Goal: Task Accomplishment & Management: Use online tool/utility

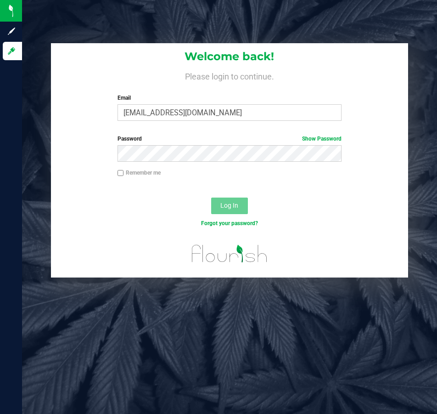
type input "[EMAIL_ADDRESS][DOMAIN_NAME]"
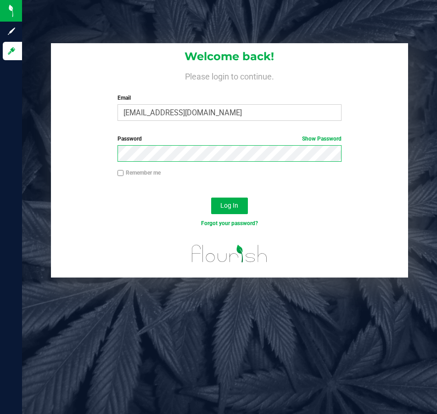
click at [211, 197] on button "Log In" at bounding box center [229, 205] width 37 height 17
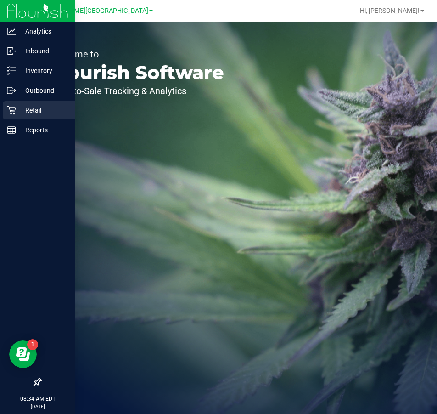
click at [34, 111] on p "Retail" at bounding box center [43, 110] width 55 height 11
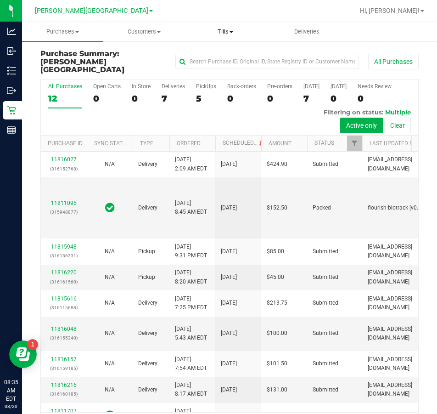
click at [223, 28] on span "Tills" at bounding box center [225, 32] width 80 height 8
click at [206, 54] on span "Manage tills" at bounding box center [216, 55] width 62 height 8
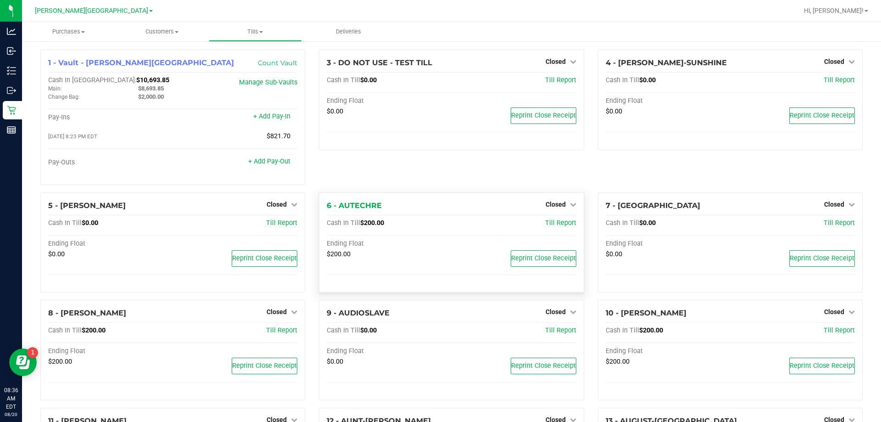
click at [436, 210] on div "Closed" at bounding box center [561, 204] width 31 height 11
click at [436, 207] on span "Closed" at bounding box center [556, 204] width 20 height 7
click at [436, 223] on link "Open Till" at bounding box center [555, 222] width 24 height 7
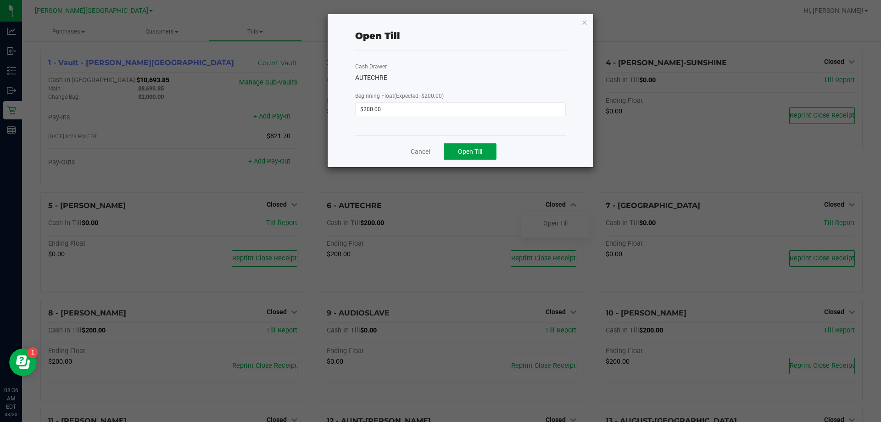
click at [436, 152] on span "Open Till" at bounding box center [470, 151] width 24 height 7
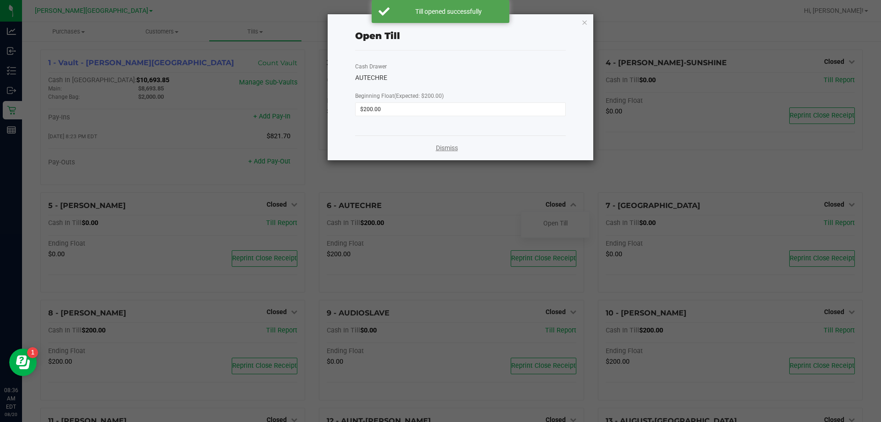
click at [436, 148] on link "Dismiss" at bounding box center [447, 148] width 22 height 10
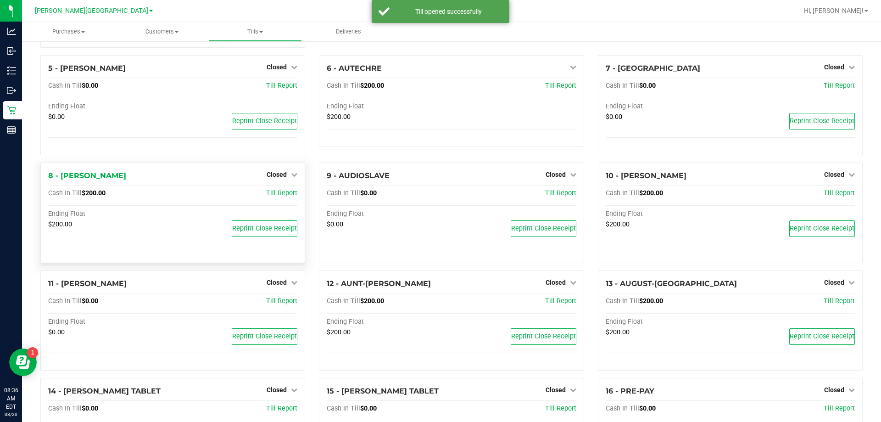
scroll to position [138, 0]
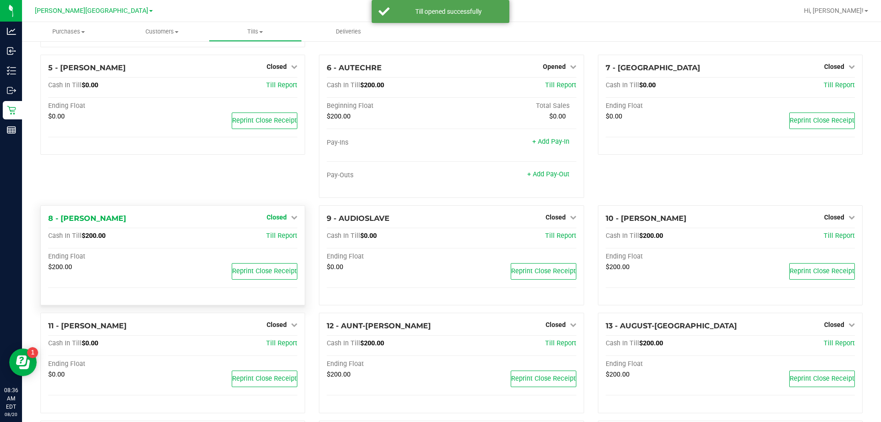
click at [283, 218] on span "Closed" at bounding box center [277, 216] width 20 height 7
click at [268, 239] on link "Open Till" at bounding box center [276, 235] width 24 height 7
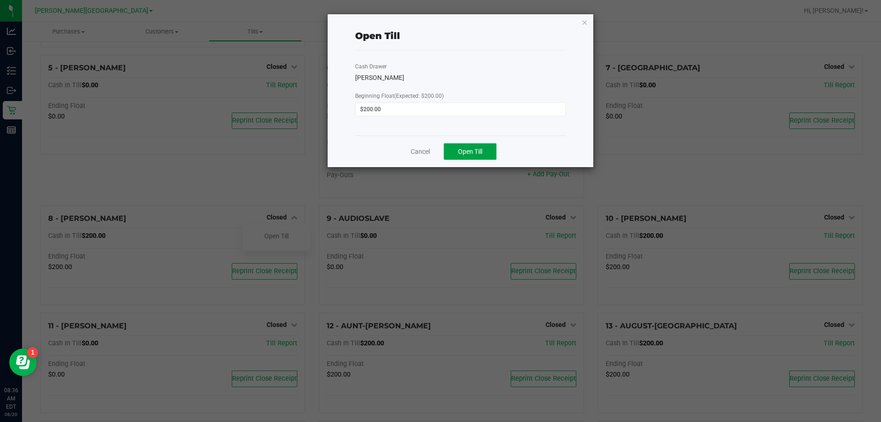
click at [436, 152] on span "Open Till" at bounding box center [470, 151] width 24 height 7
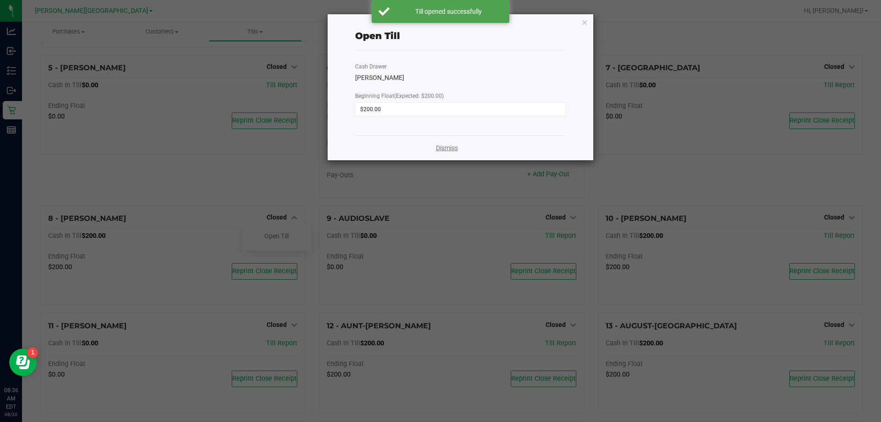
click at [436, 146] on link "Dismiss" at bounding box center [447, 148] width 22 height 10
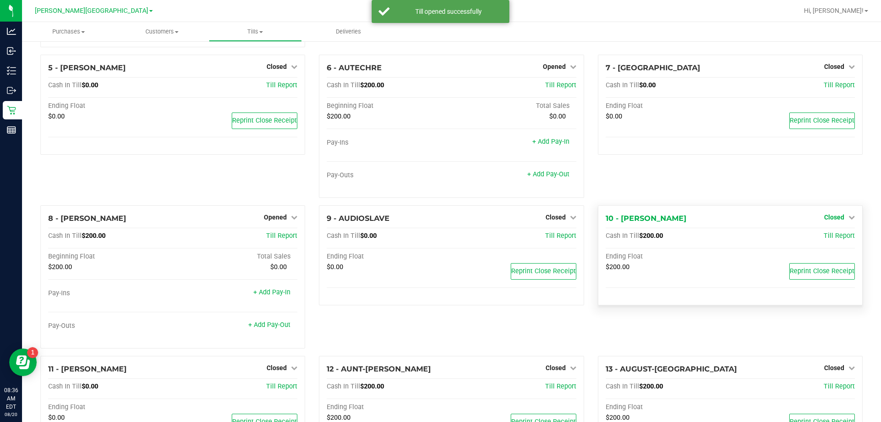
click at [436, 219] on span "Closed" at bounding box center [834, 216] width 20 height 7
click at [436, 237] on link "Open Till" at bounding box center [834, 235] width 24 height 7
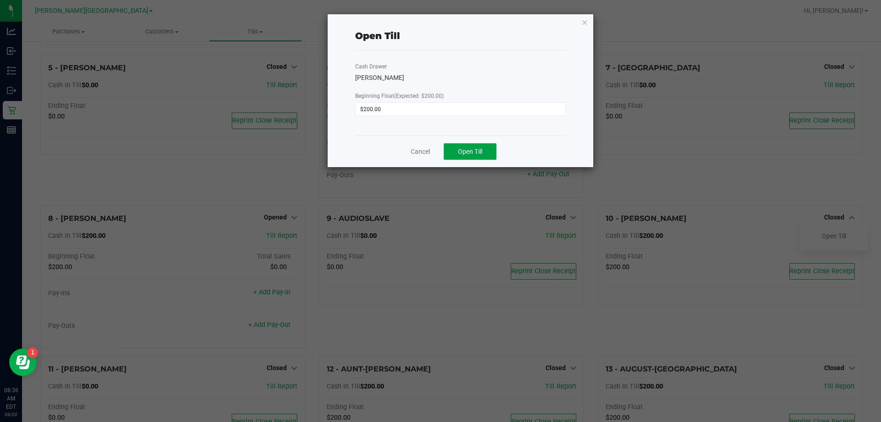
click at [436, 151] on span "Open Till" at bounding box center [470, 151] width 24 height 7
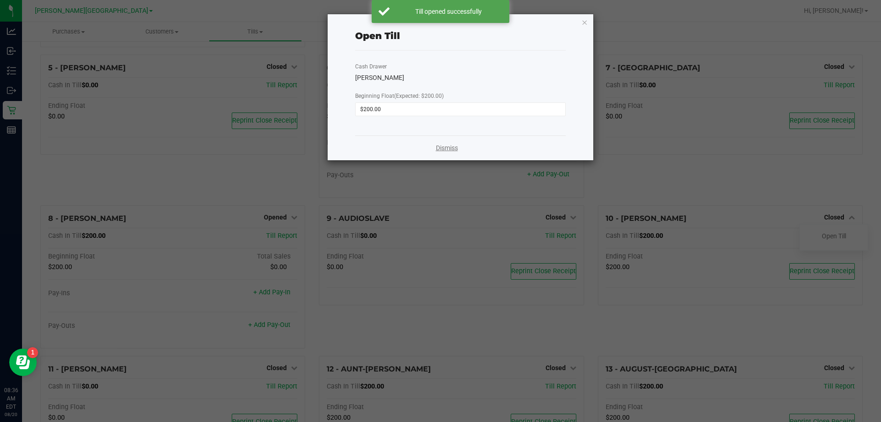
click at [436, 146] on link "Dismiss" at bounding box center [447, 148] width 22 height 10
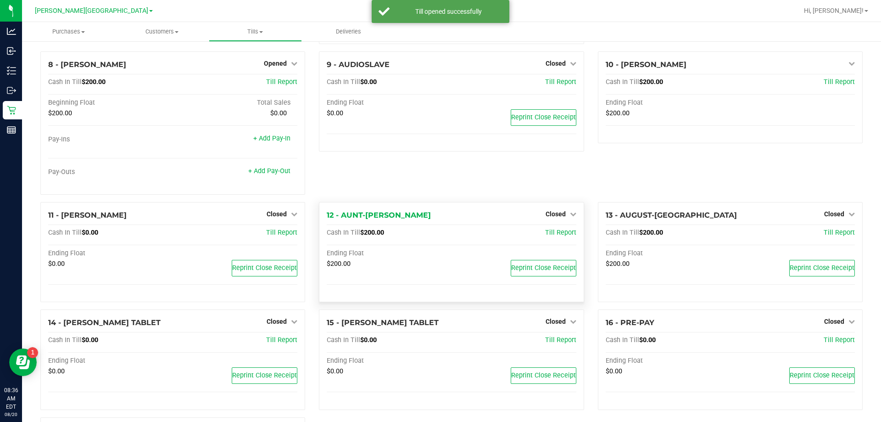
scroll to position [321, 0]
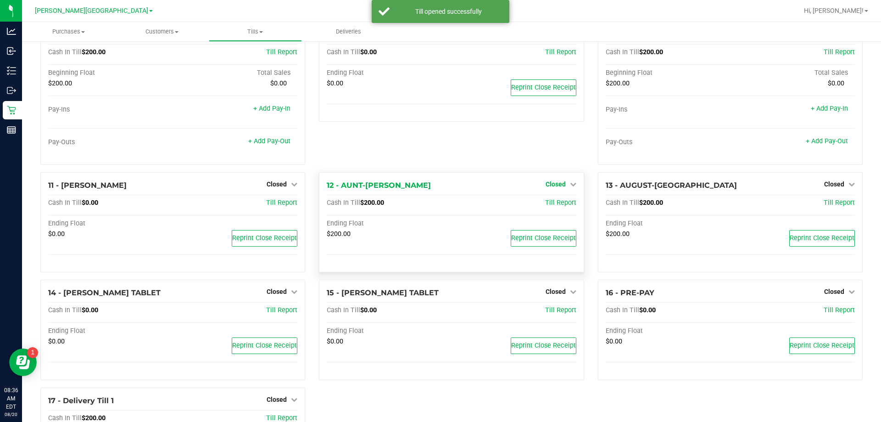
click at [436, 186] on span "Closed" at bounding box center [556, 183] width 20 height 7
click at [436, 203] on link "Open Till" at bounding box center [555, 202] width 24 height 7
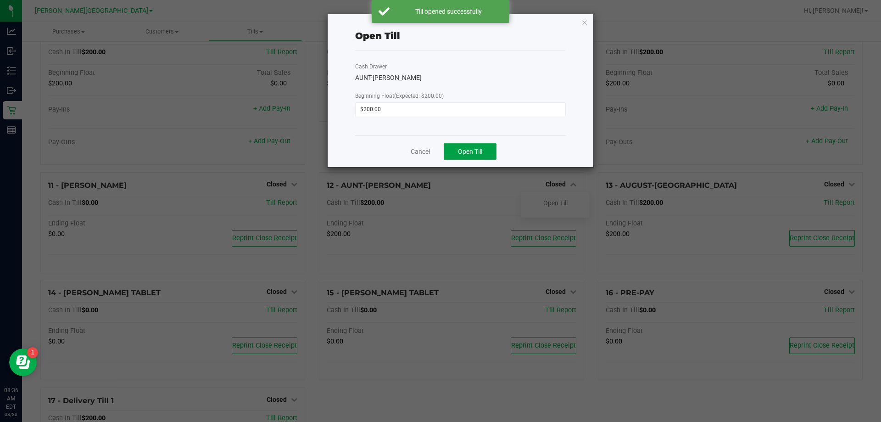
click at [436, 152] on span "Open Till" at bounding box center [470, 151] width 24 height 7
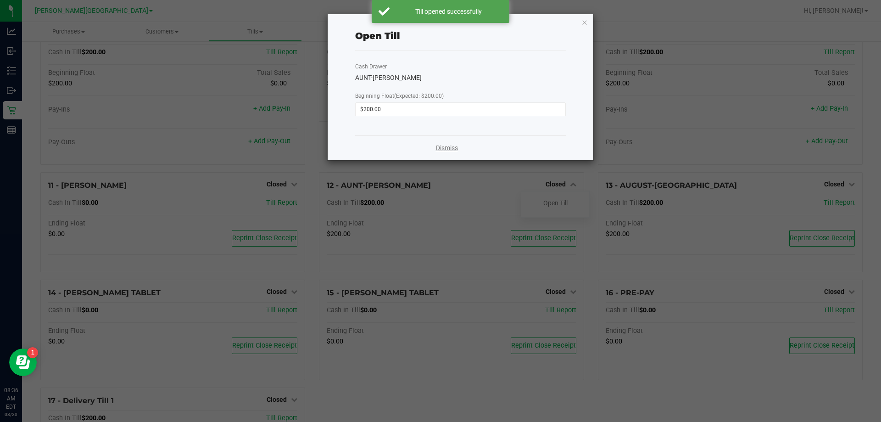
click at [436, 148] on link "Dismiss" at bounding box center [447, 148] width 22 height 10
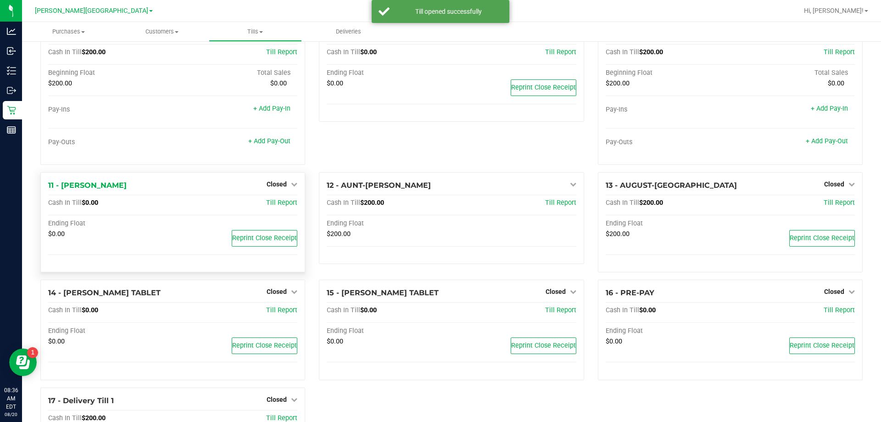
scroll to position [405, 0]
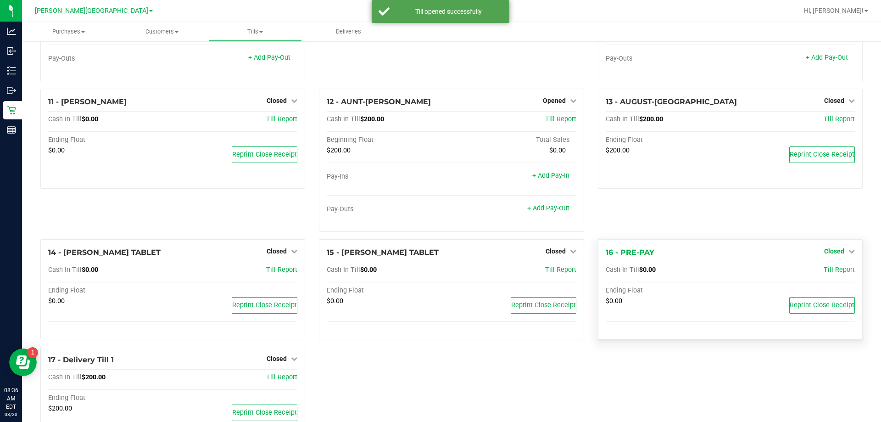
click at [436, 252] on span "Closed" at bounding box center [834, 250] width 20 height 7
click at [436, 270] on link "Open Till" at bounding box center [834, 269] width 24 height 7
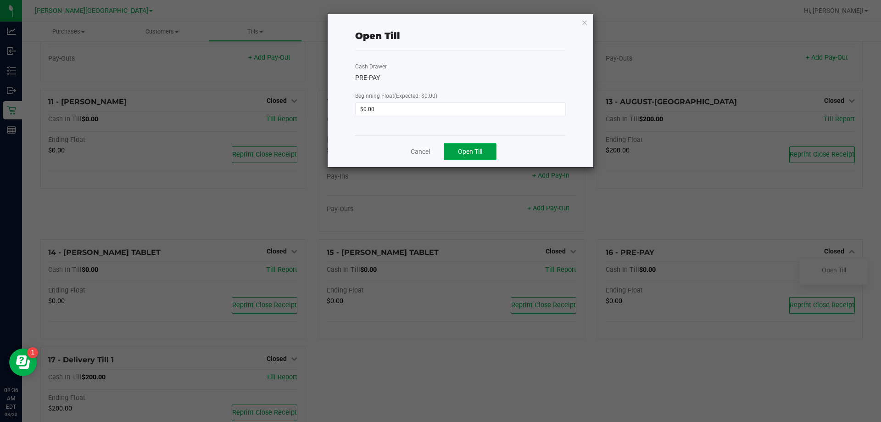
click at [436, 151] on span "Open Till" at bounding box center [470, 151] width 24 height 7
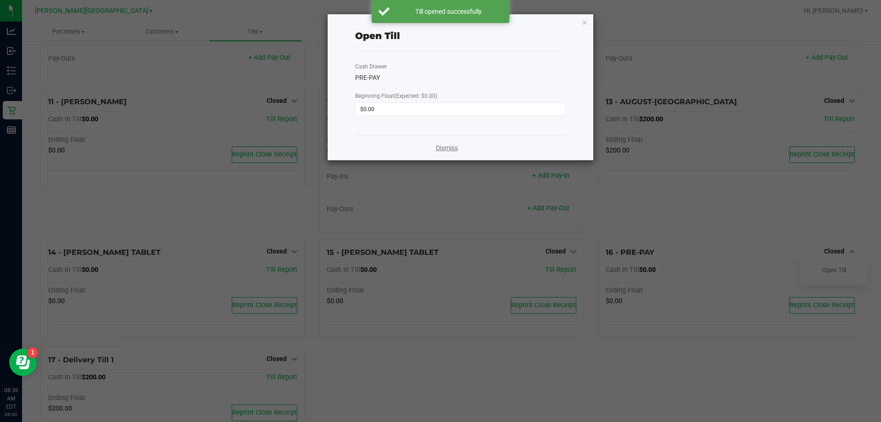
click at [436, 148] on link "Dismiss" at bounding box center [447, 148] width 22 height 10
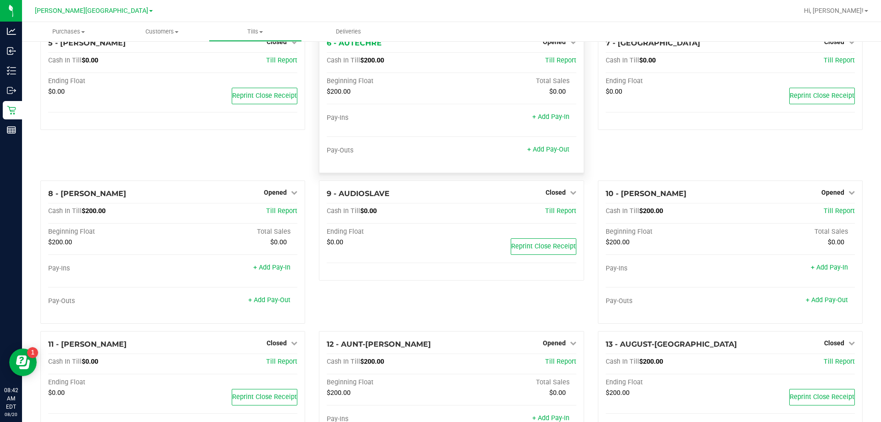
scroll to position [0, 0]
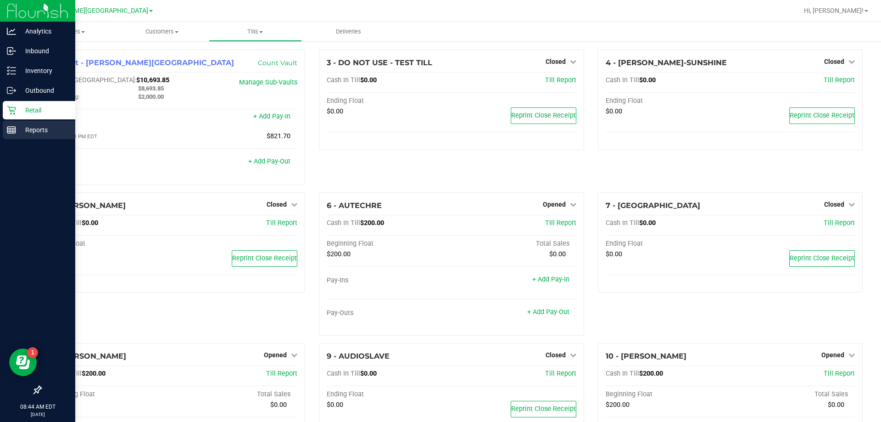
click at [13, 129] on line at bounding box center [11, 129] width 8 height 0
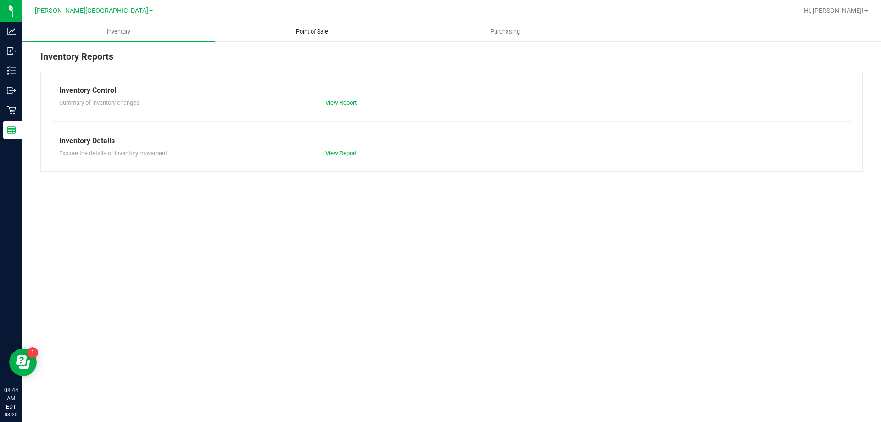
click at [311, 34] on span "Point of Sale" at bounding box center [312, 32] width 57 height 8
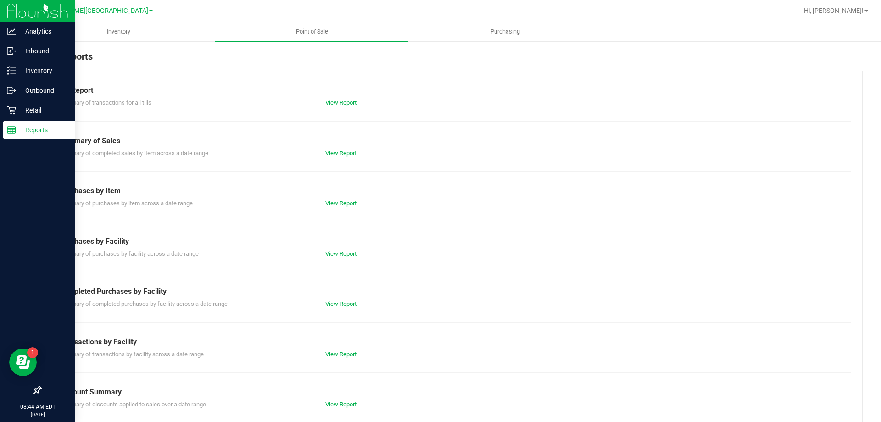
click at [32, 128] on p "Reports" at bounding box center [43, 129] width 55 height 11
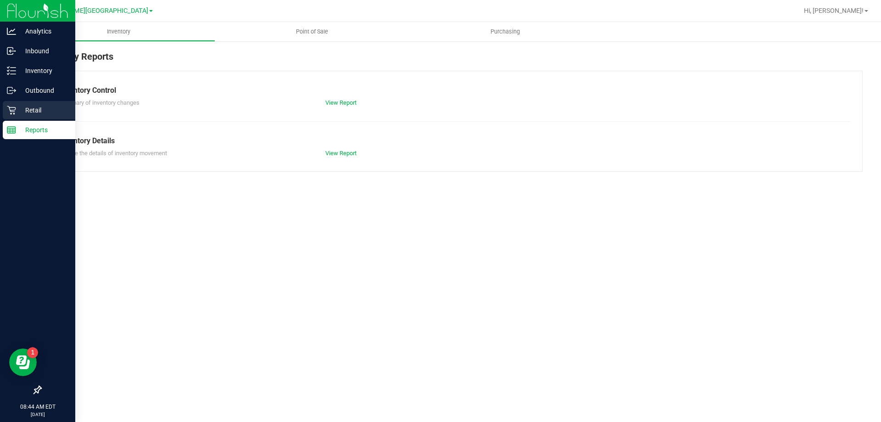
click at [37, 111] on p "Retail" at bounding box center [43, 110] width 55 height 11
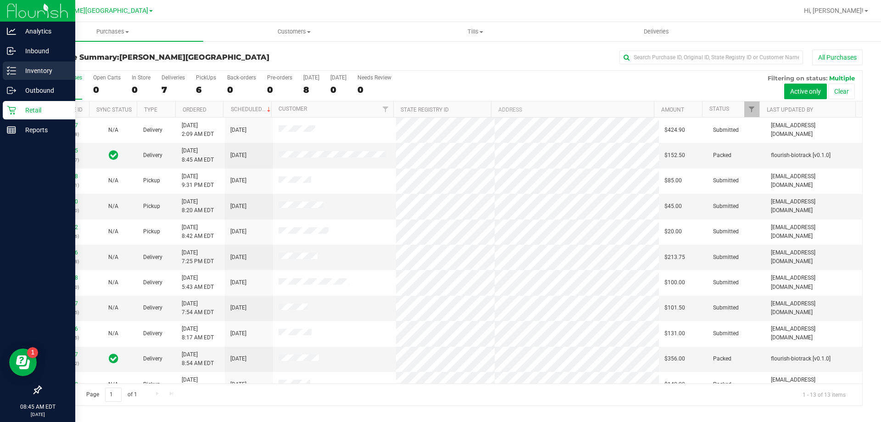
click at [39, 66] on div "Inventory" at bounding box center [39, 70] width 73 height 18
click at [43, 67] on p "Inventory" at bounding box center [43, 70] width 55 height 11
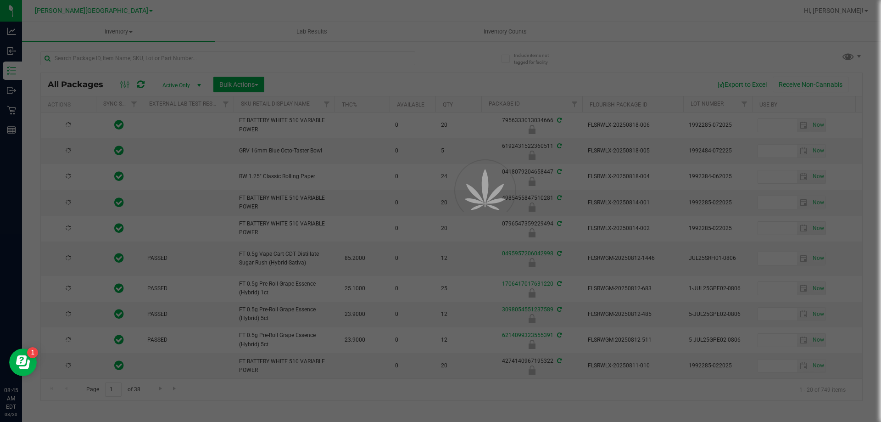
click at [436, 31] on div at bounding box center [440, 211] width 881 height 422
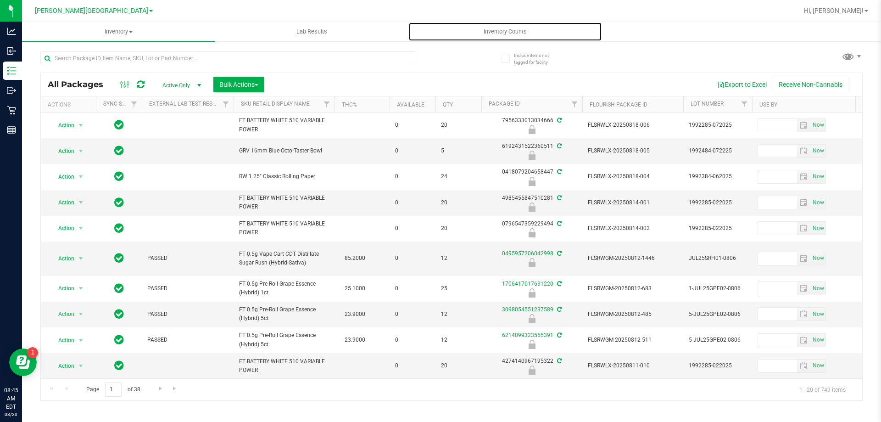
click at [436, 31] on span "Inventory Counts" at bounding box center [505, 32] width 68 height 8
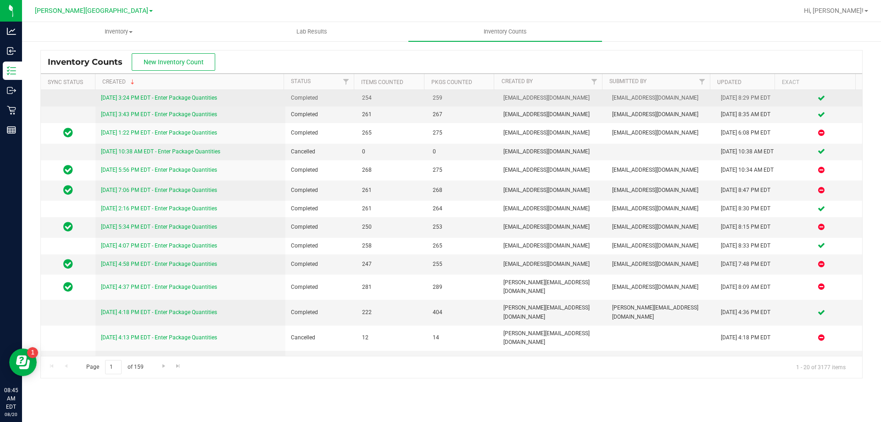
click at [213, 99] on link "[DATE] 3:24 PM EDT - Enter Package Quantities" at bounding box center [159, 98] width 116 height 6
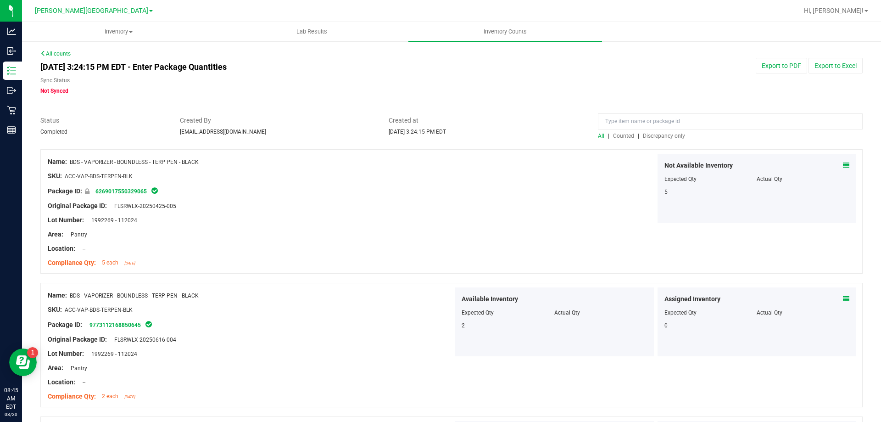
click at [436, 138] on span "Discrepancy only" at bounding box center [664, 136] width 42 height 6
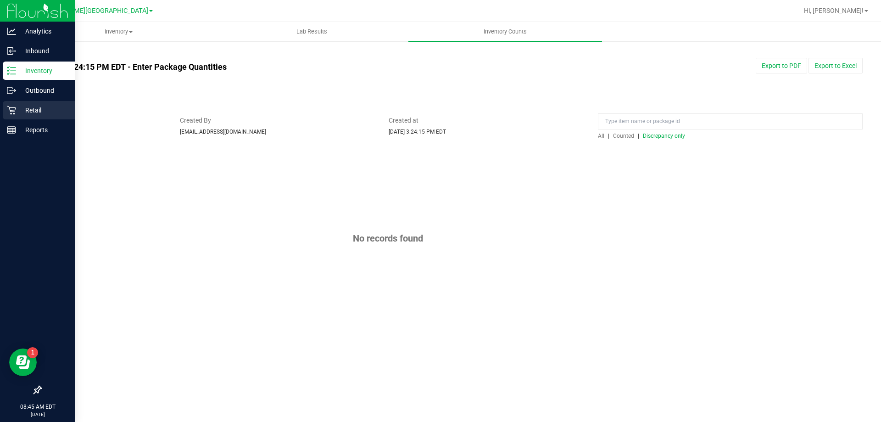
click at [30, 109] on p "Retail" at bounding box center [43, 110] width 55 height 11
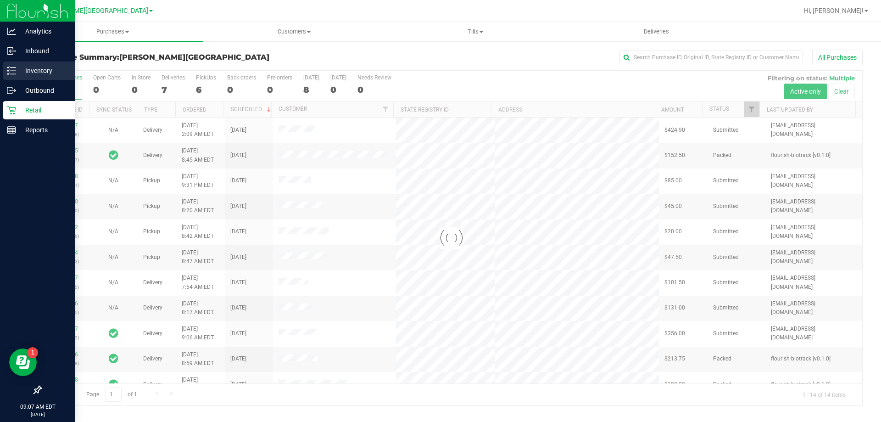
click at [12, 67] on line at bounding box center [13, 67] width 5 height 0
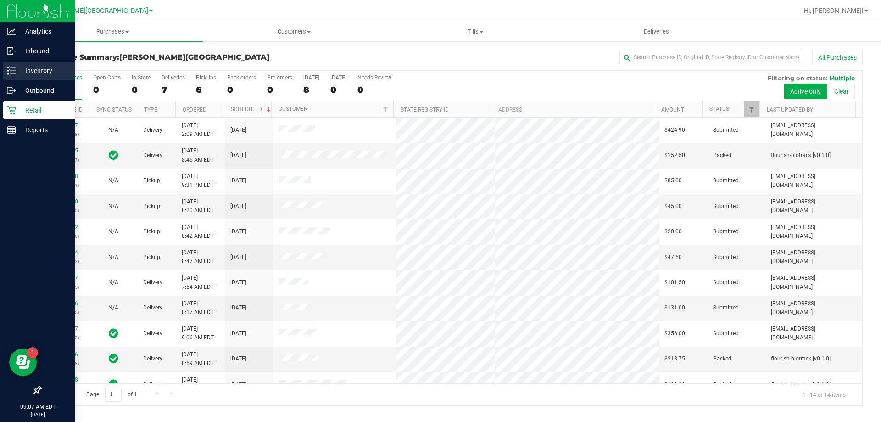
click at [35, 71] on p "Inventory" at bounding box center [43, 70] width 55 height 11
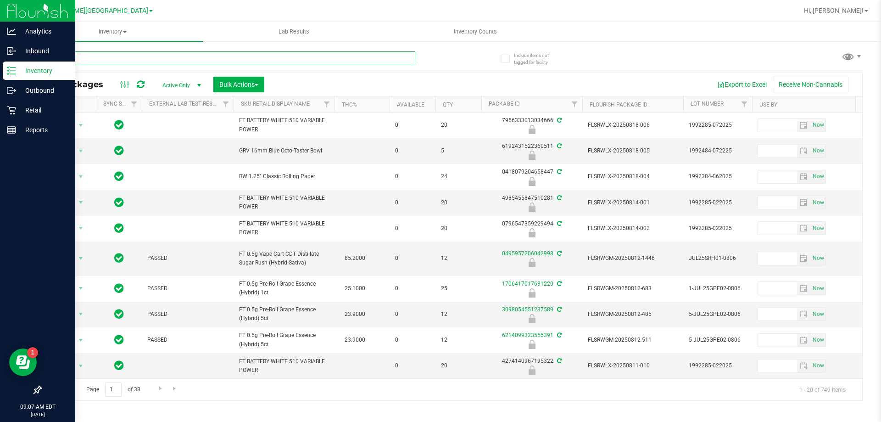
click at [84, 57] on input "text" at bounding box center [227, 58] width 375 height 14
type input "6802726414767934"
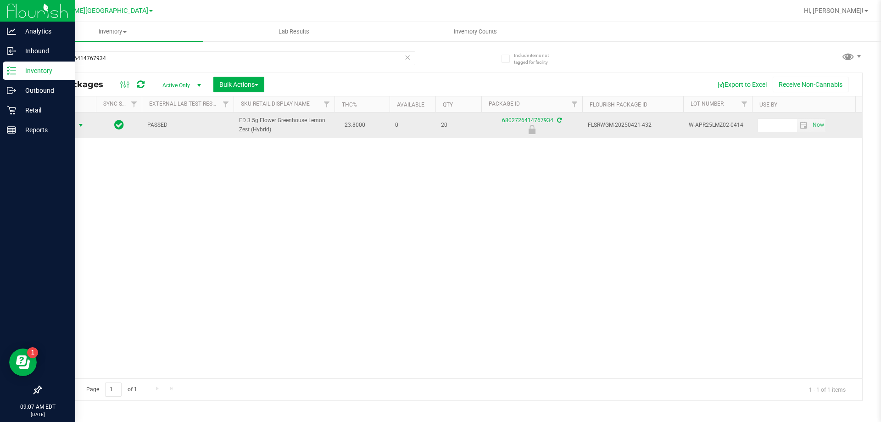
click at [77, 125] on span "select" at bounding box center [80, 125] width 7 height 7
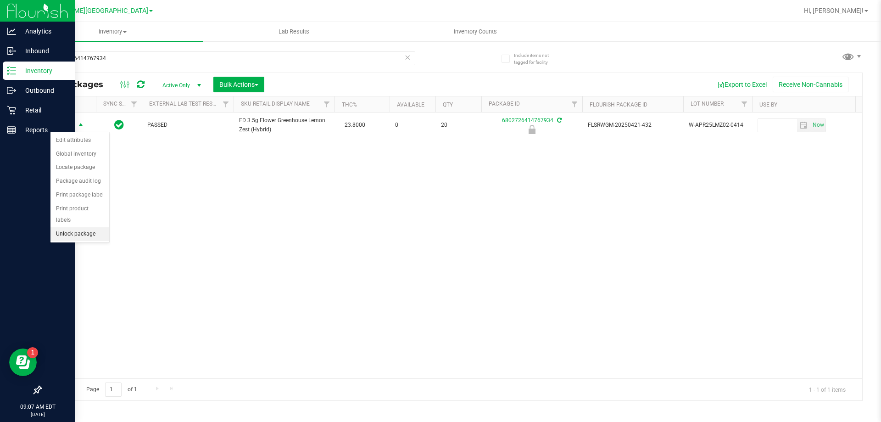
click at [70, 227] on li "Unlock package" at bounding box center [79, 234] width 59 height 14
